Goal: Task Accomplishment & Management: Complete application form

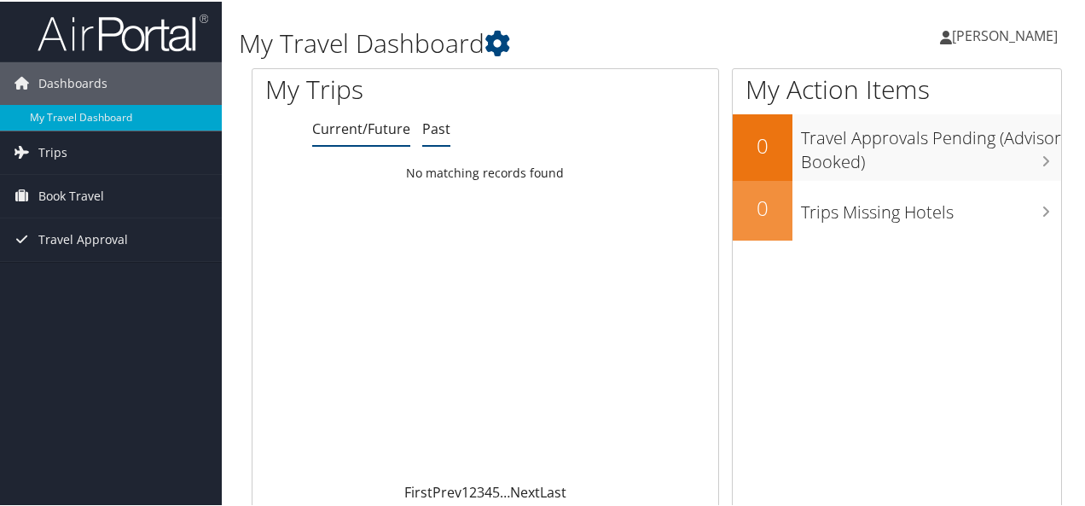
click at [431, 125] on link "Past" at bounding box center [436, 127] width 28 height 19
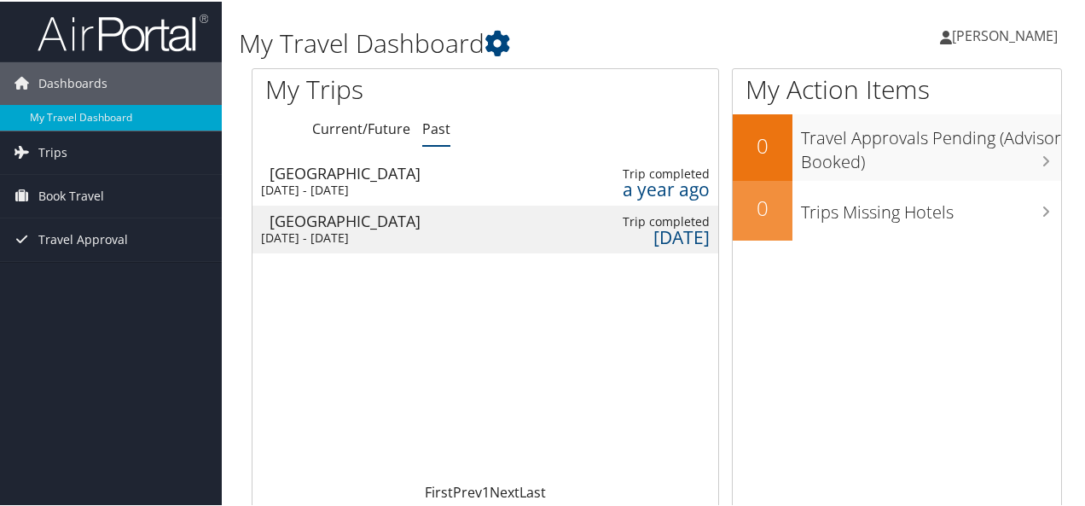
click at [420, 181] on div "Tue 4 Jun 2024 - Thu 6 Jun 2024" at bounding box center [340, 188] width 159 height 15
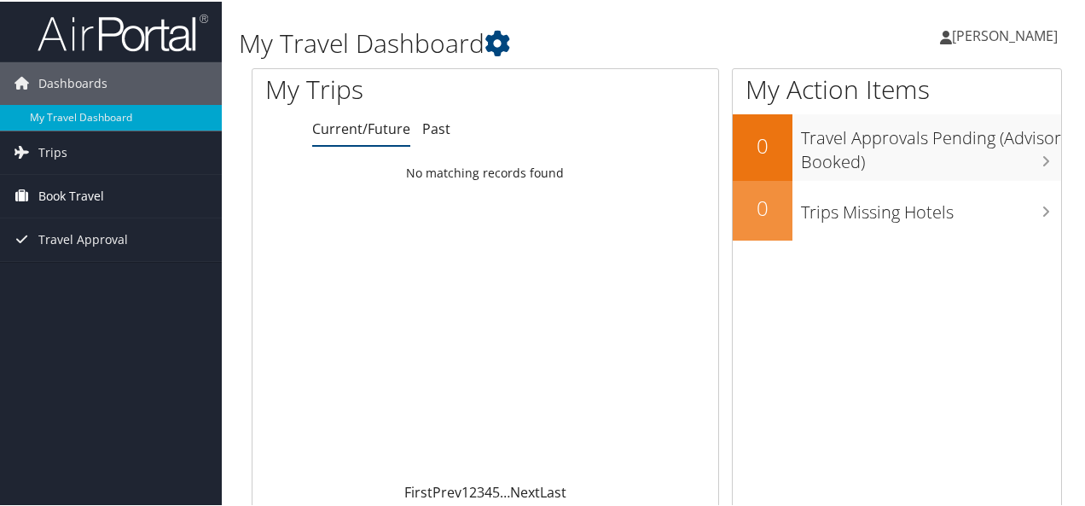
click at [55, 185] on span "Book Travel" at bounding box center [71, 194] width 66 height 43
click at [67, 149] on link "Trips" at bounding box center [111, 151] width 222 height 43
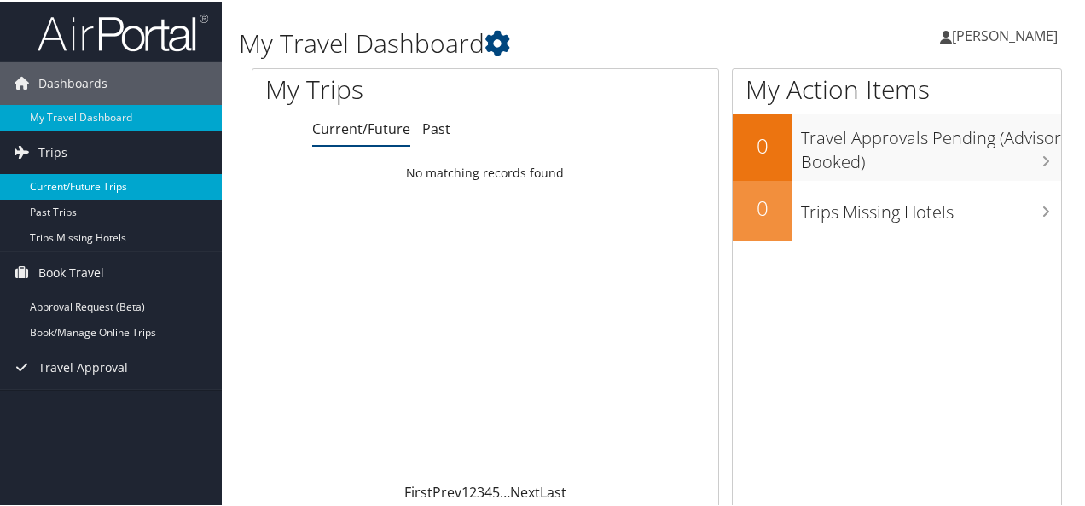
click at [68, 181] on link "Current/Future Trips" at bounding box center [111, 185] width 222 height 26
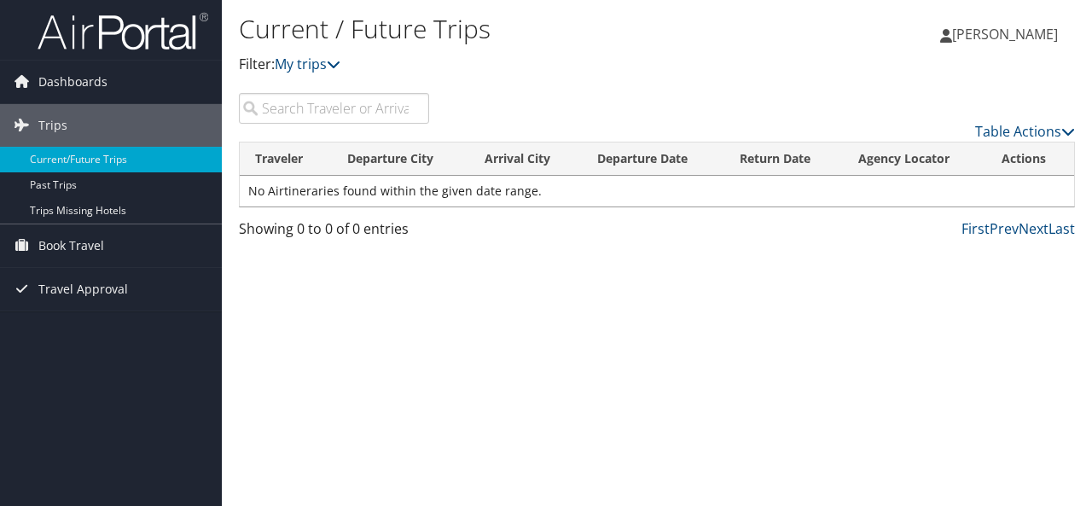
click at [321, 112] on input "search" at bounding box center [334, 108] width 190 height 31
click at [101, 250] on span "Book Travel" at bounding box center [71, 245] width 66 height 43
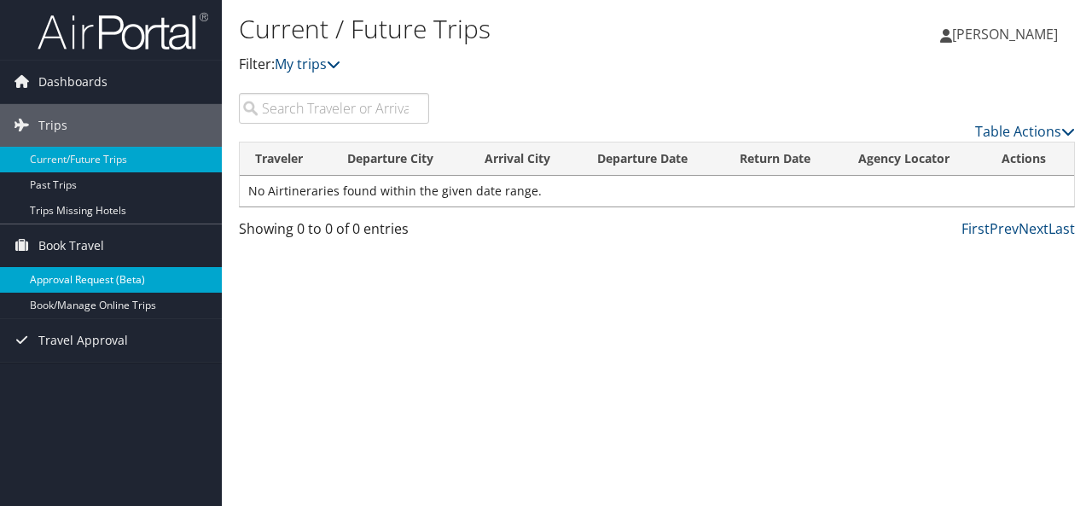
click at [92, 278] on link "Approval Request (Beta)" at bounding box center [111, 280] width 222 height 26
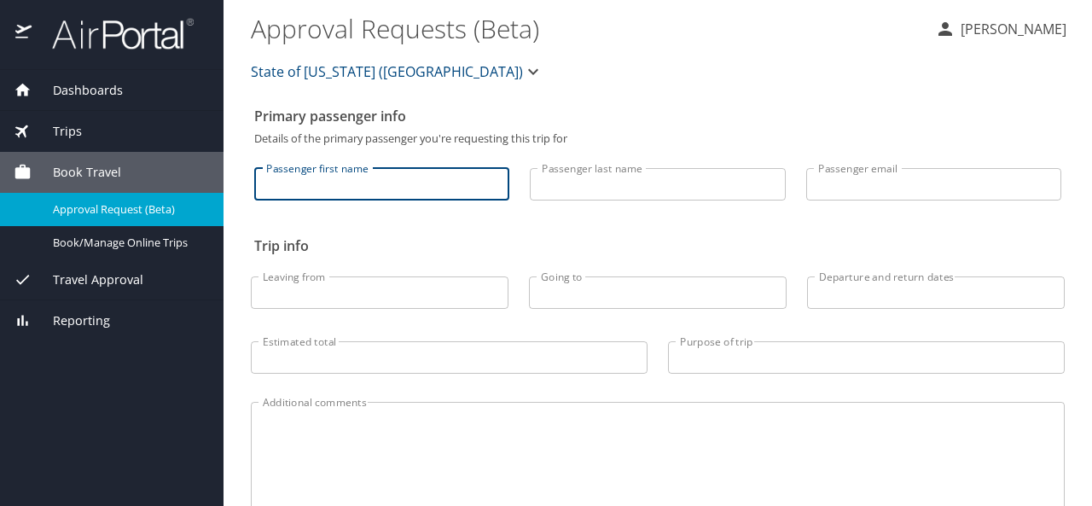
click at [374, 194] on input "Passenger first name" at bounding box center [381, 184] width 255 height 32
type input "[PERSON_NAME]"
type input "[PERSON_NAME][EMAIL_ADDRESS][PERSON_NAME][DOMAIN_NAME]"
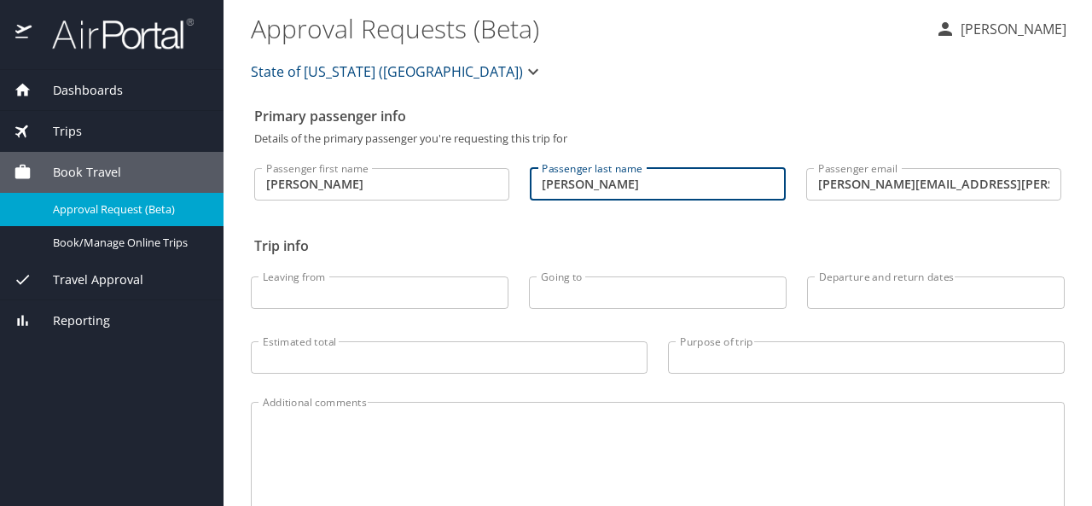
click at [604, 188] on input "[PERSON_NAME]" at bounding box center [657, 184] width 255 height 32
type input "[PERSON_NAME]"
click at [402, 291] on input "Leaving from" at bounding box center [380, 292] width 258 height 32
